Goal: Check status: Check status

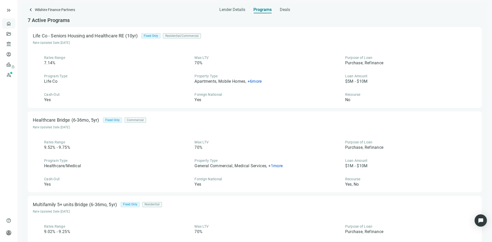
click at [13, 25] on link "Overview" at bounding box center [20, 24] width 15 height 4
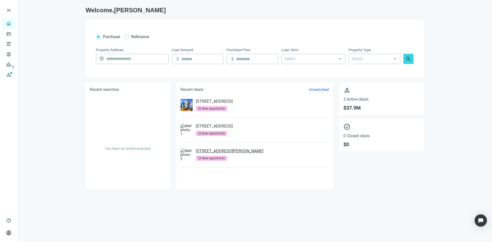
click at [223, 152] on link "310 S Marlyn Ave, Essex, MD 21221" at bounding box center [230, 151] width 68 height 5
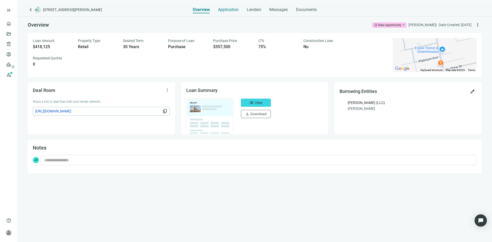
click at [227, 9] on span "Application" at bounding box center [228, 9] width 20 height 5
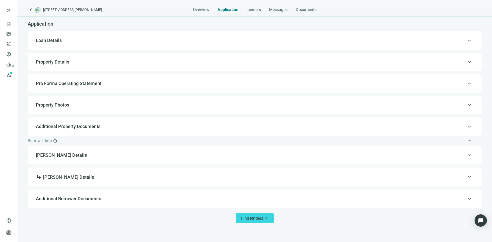
click at [139, 64] on span "Property Details" at bounding box center [254, 62] width 436 height 6
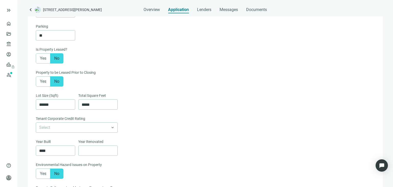
scroll to position [165, 0]
